Goal: Navigation & Orientation: Go to known website

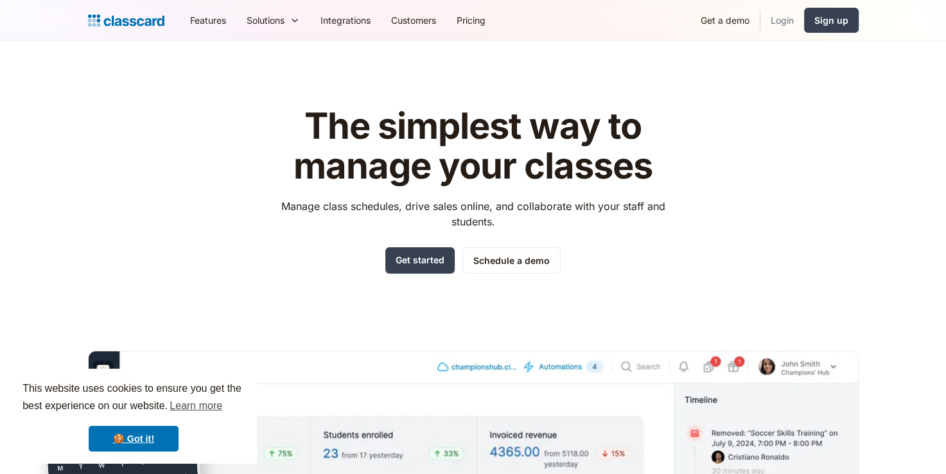
click at [779, 22] on link "Login" at bounding box center [782, 20] width 44 height 29
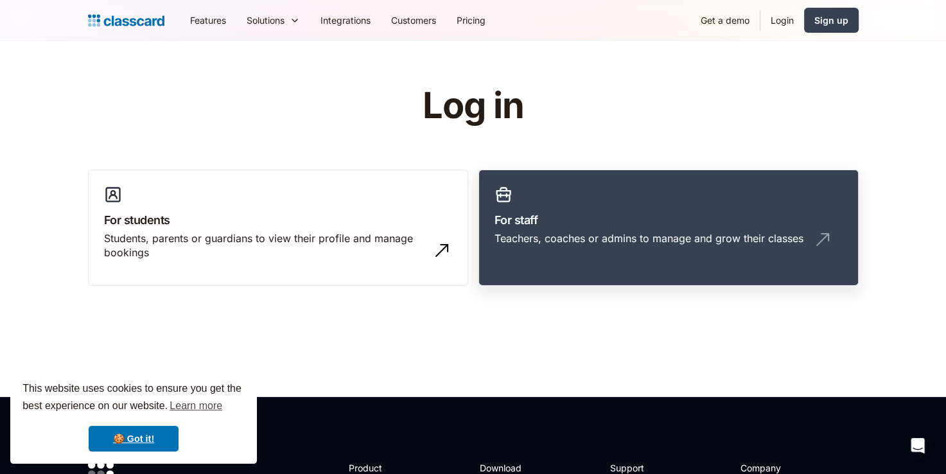
click at [537, 220] on h3 "For staff" at bounding box center [668, 219] width 348 height 17
